Goal: Task Accomplishment & Management: Manage account settings

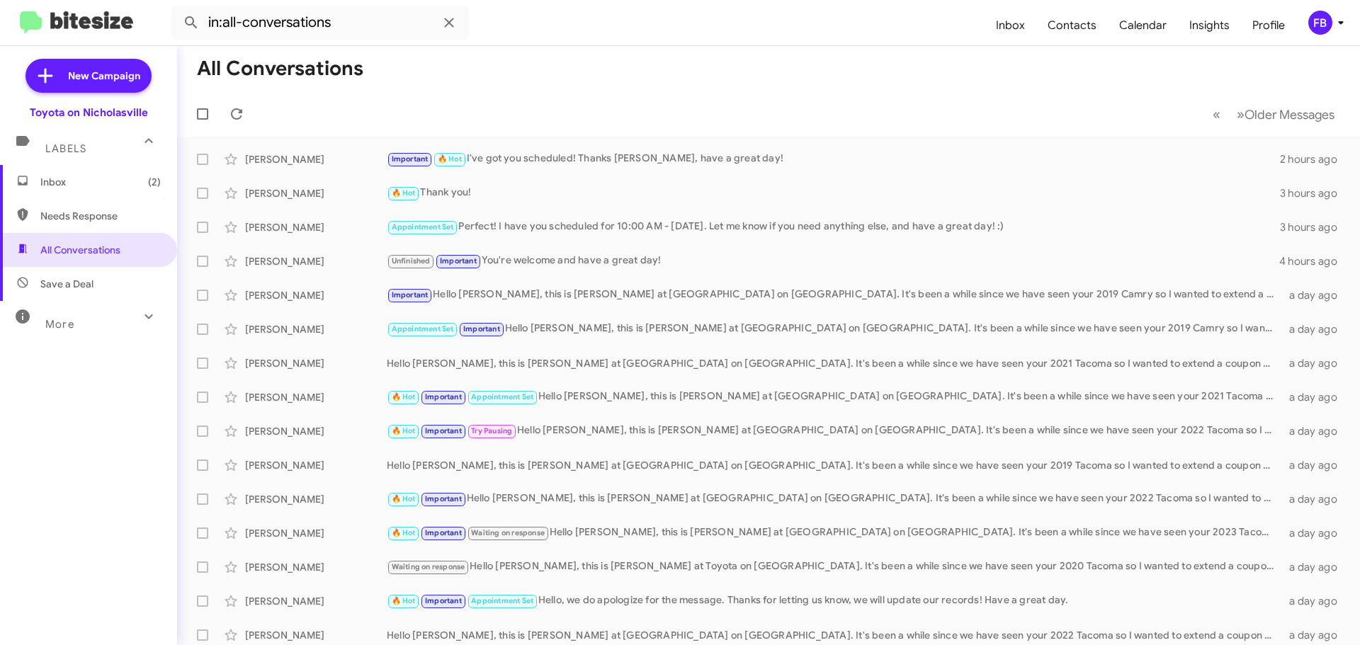
drag, startPoint x: 106, startPoint y: 189, endPoint x: 129, endPoint y: 183, distance: 24.2
click at [106, 188] on span "Inbox (2)" at bounding box center [88, 182] width 177 height 34
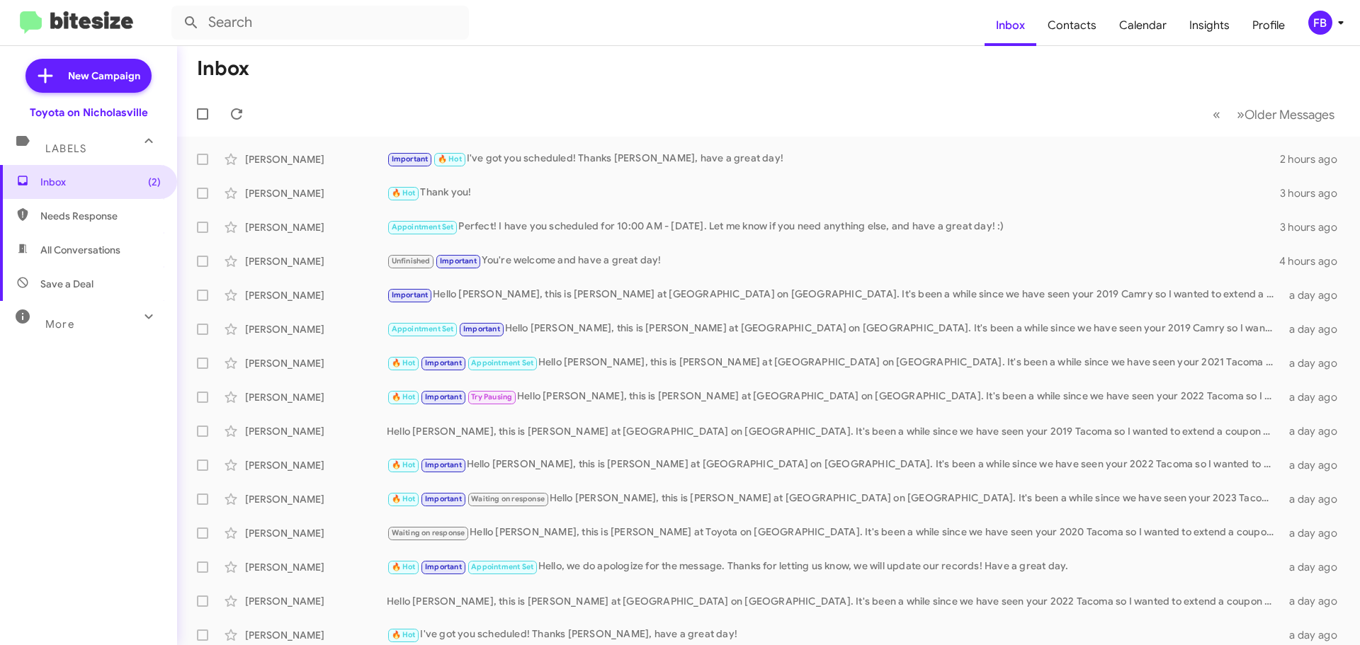
click at [89, 259] on span "All Conversations" at bounding box center [88, 250] width 177 height 34
type input "in:all-conversations"
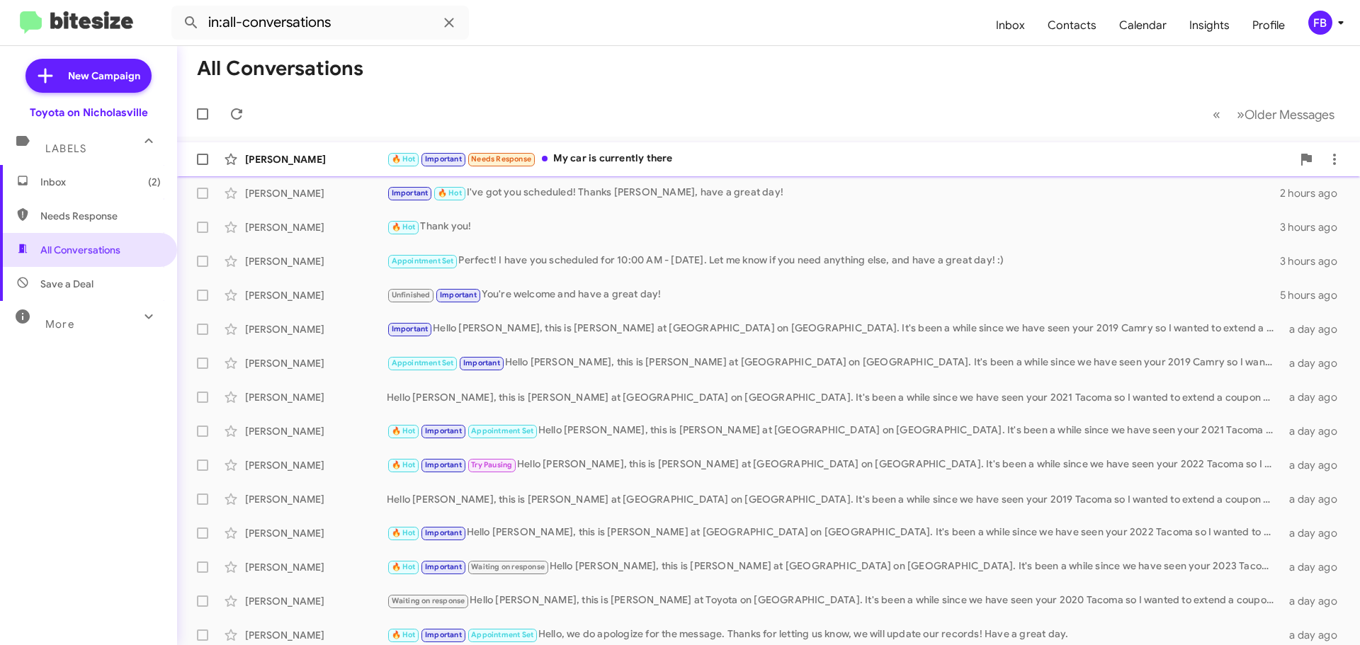
click at [684, 159] on div "🔥 Hot Important Needs Response My car is currently there" at bounding box center [839, 159] width 905 height 16
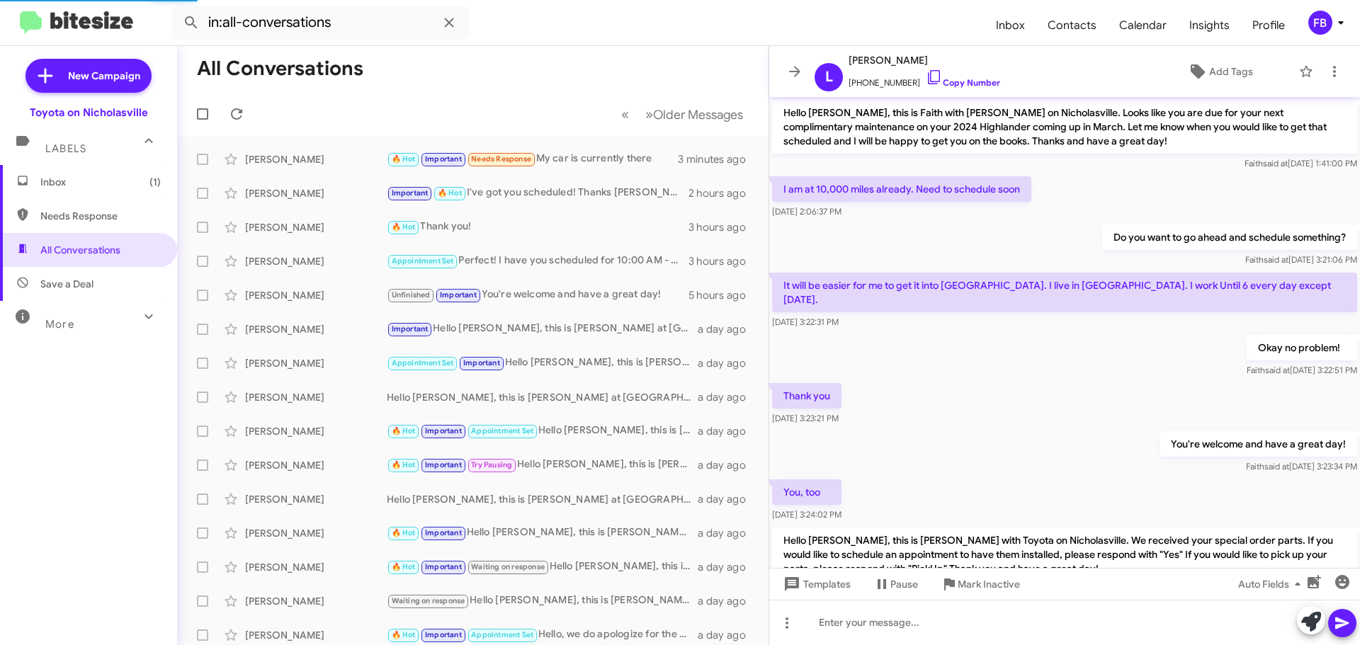
scroll to position [154, 0]
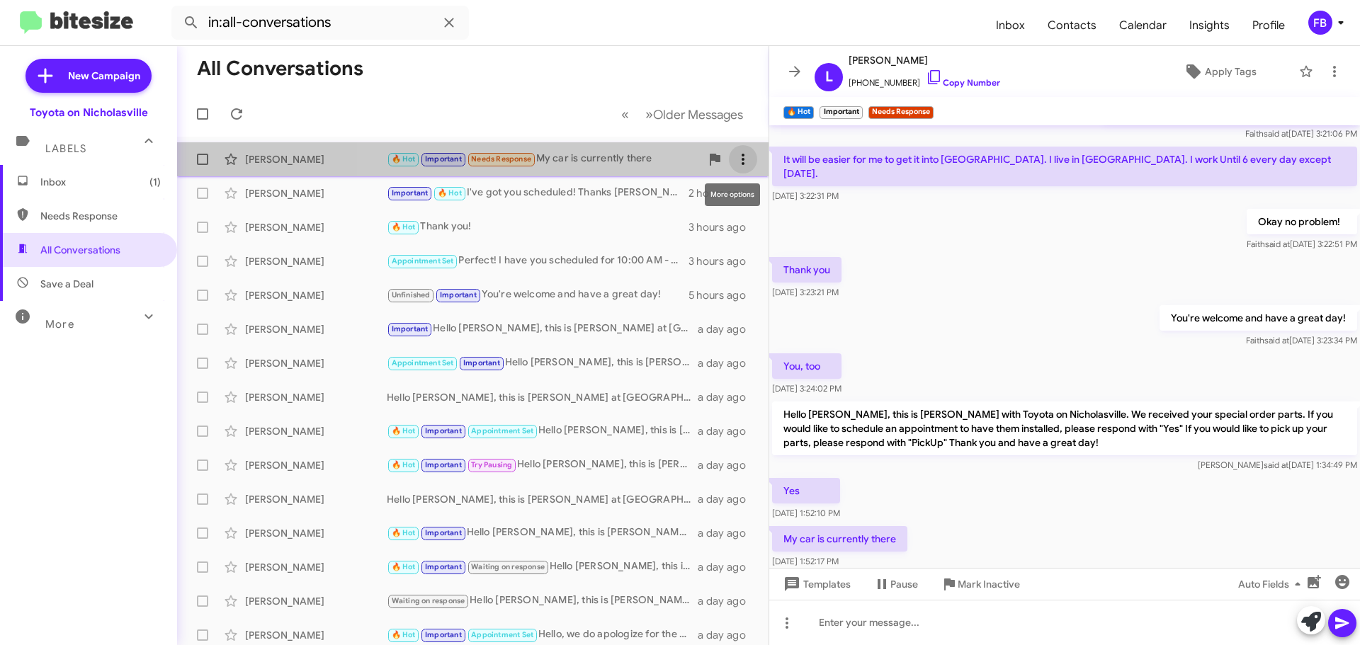
click at [730, 149] on button at bounding box center [743, 159] width 28 height 28
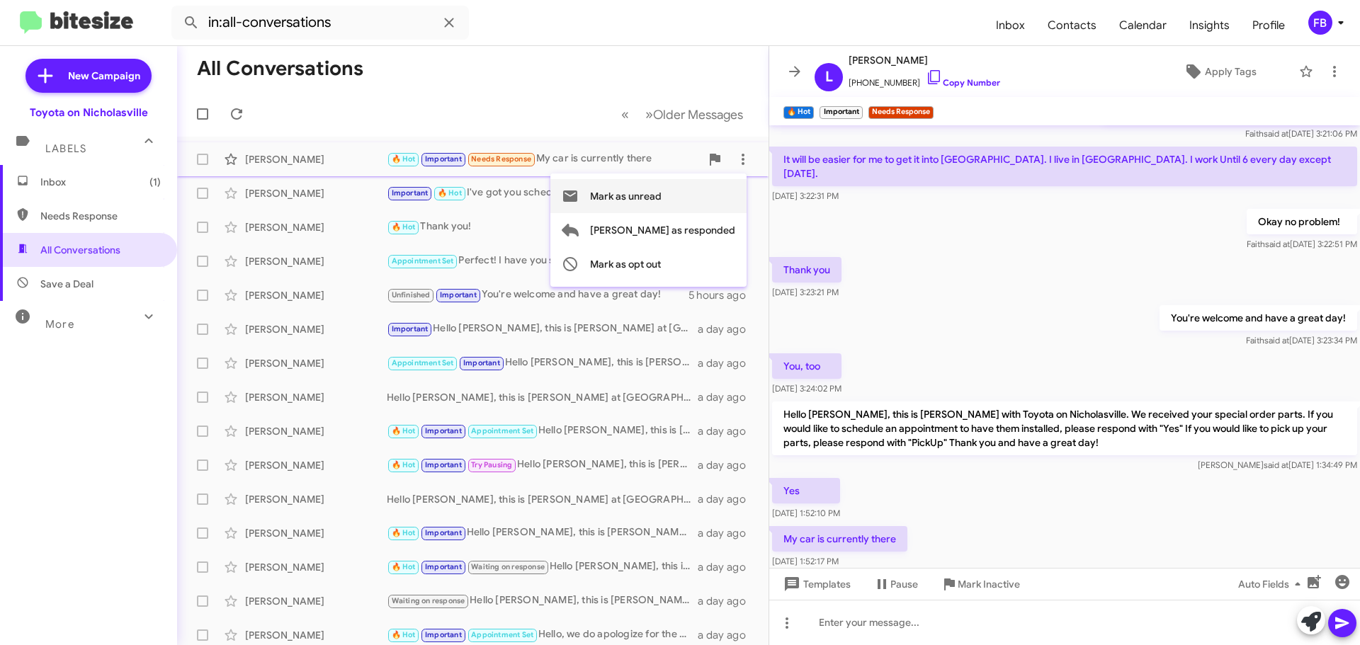
click at [662, 198] on span "Mark as unread" at bounding box center [626, 196] width 72 height 34
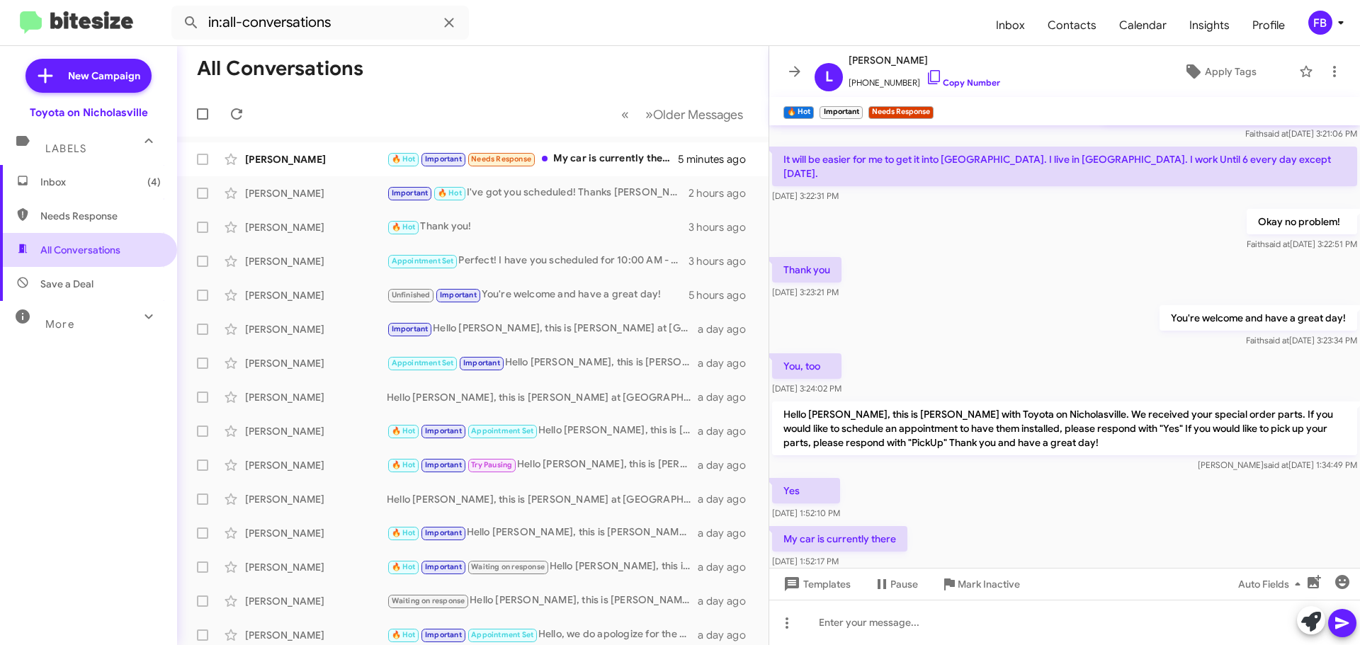
click at [101, 251] on span "All Conversations" at bounding box center [80, 250] width 80 height 14
